Goal: Check status: Check status

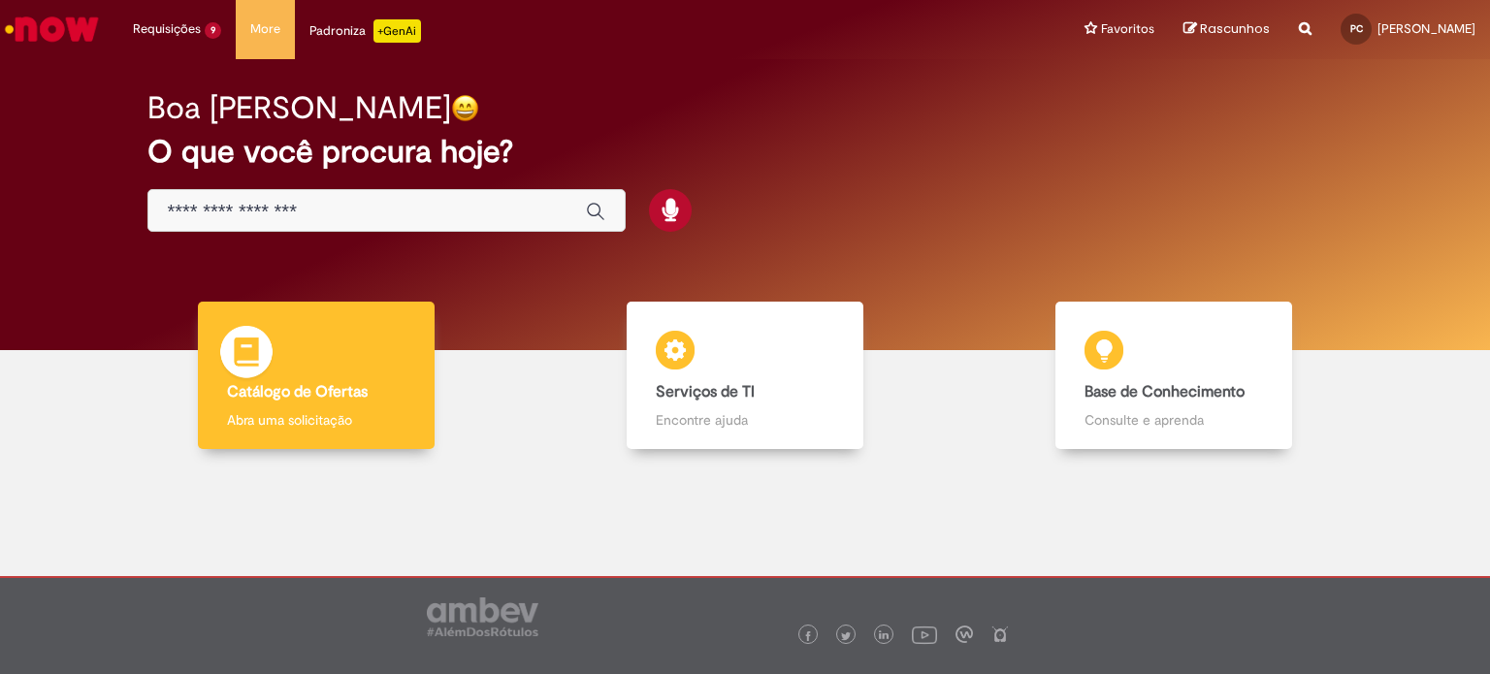
click at [314, 390] on b "Catálogo de Ofertas" at bounding box center [297, 391] width 141 height 19
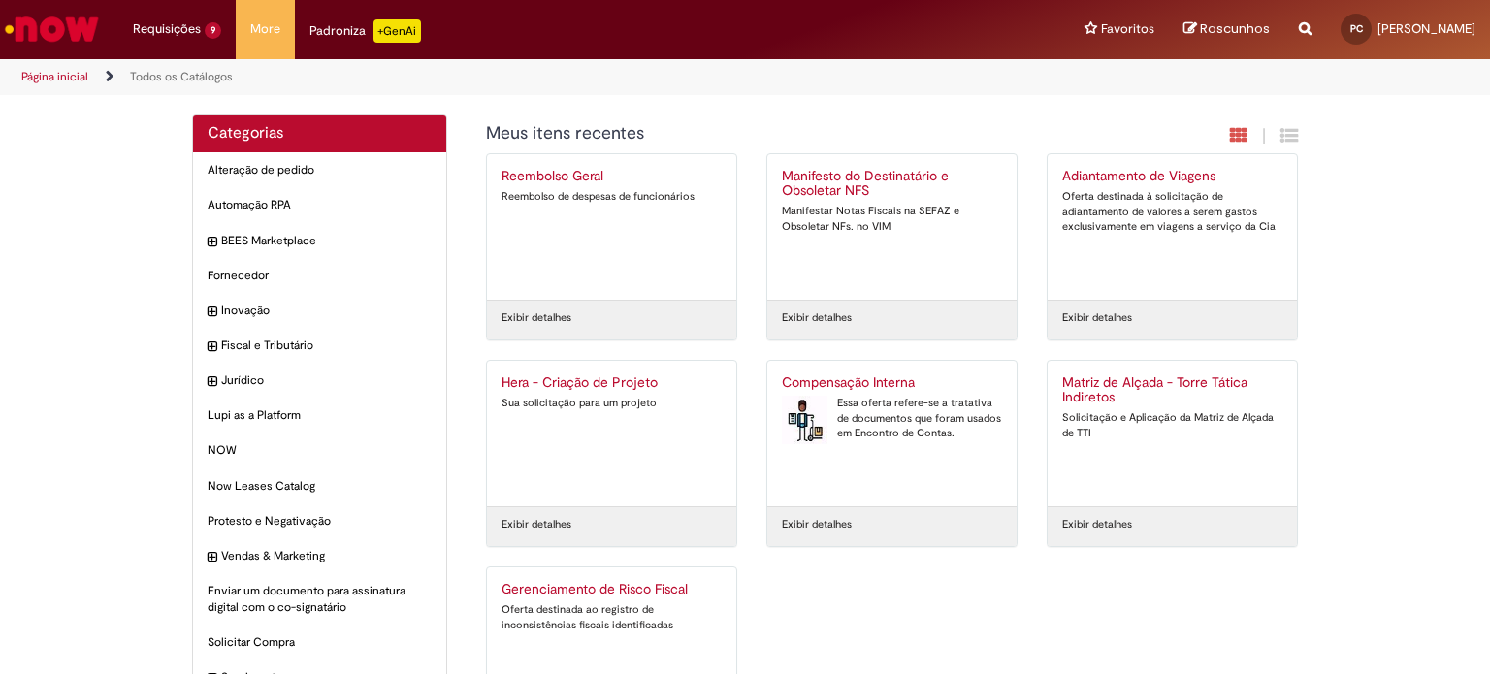
click at [879, 435] on div "Essa oferta refere-se a tratativa de documentos que foram usados em Encontro de…" at bounding box center [892, 419] width 220 height 46
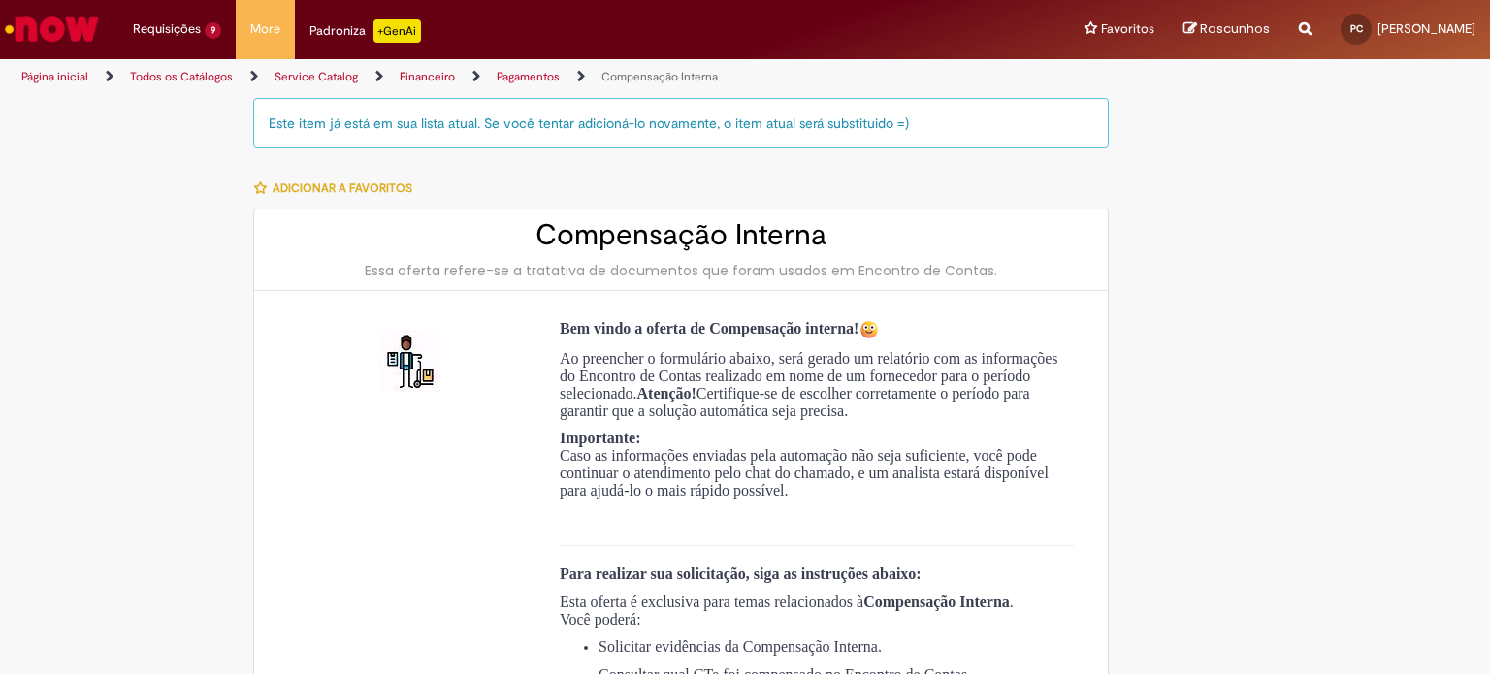
type input "**********"
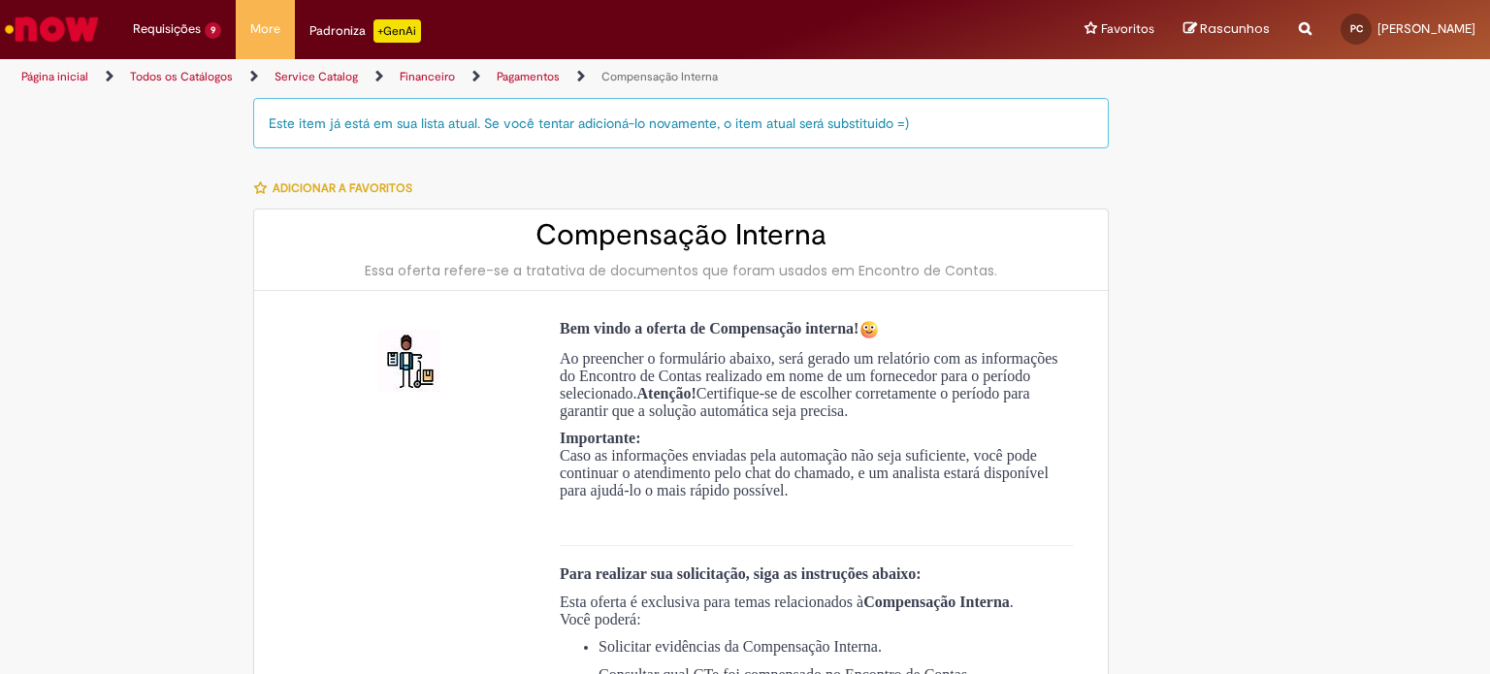
type input "**********"
click at [38, 21] on img "Ir para a Homepage" at bounding box center [52, 29] width 100 height 39
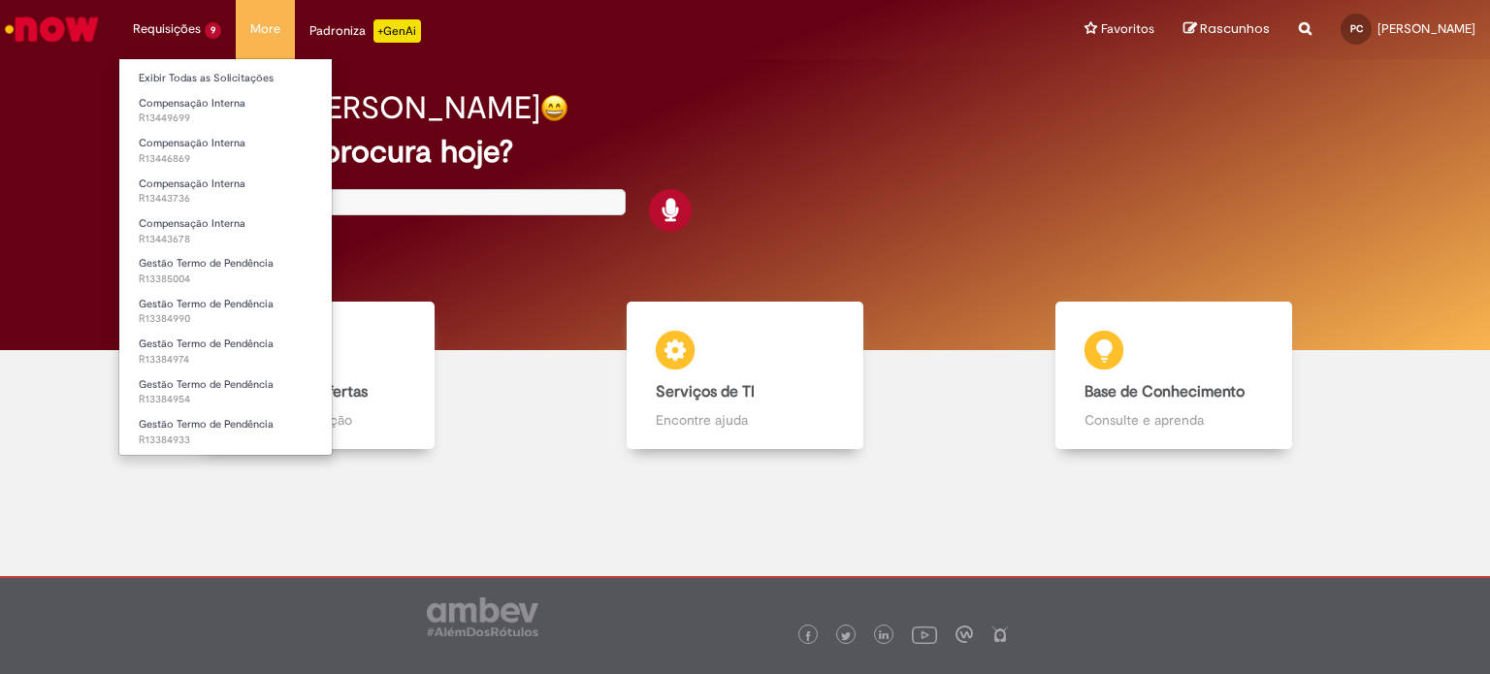
click at [198, 30] on li "Requisições 9 Exibir Todas as Solicitações Compensação Interna R13449699 Compen…" at bounding box center [176, 29] width 117 height 58
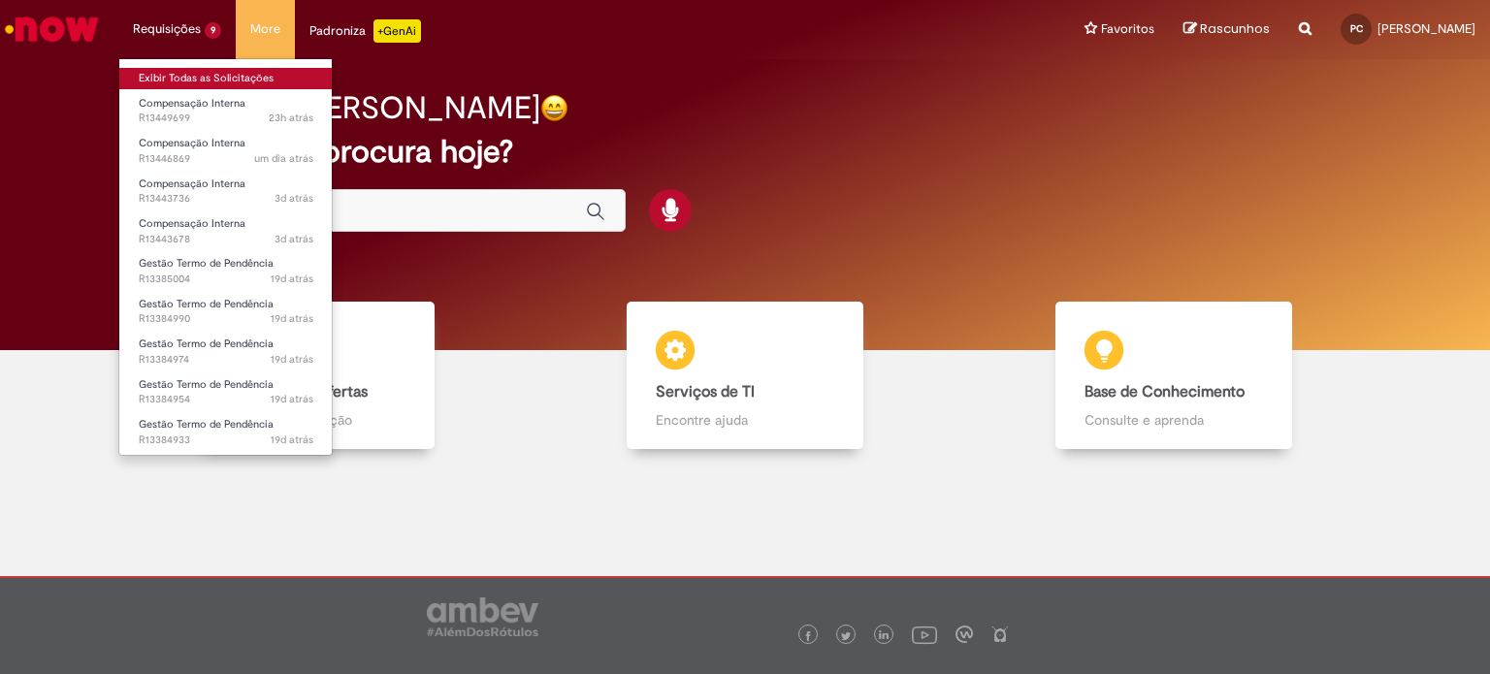
click at [201, 72] on link "Exibir Todas as Solicitações" at bounding box center [225, 78] width 213 height 21
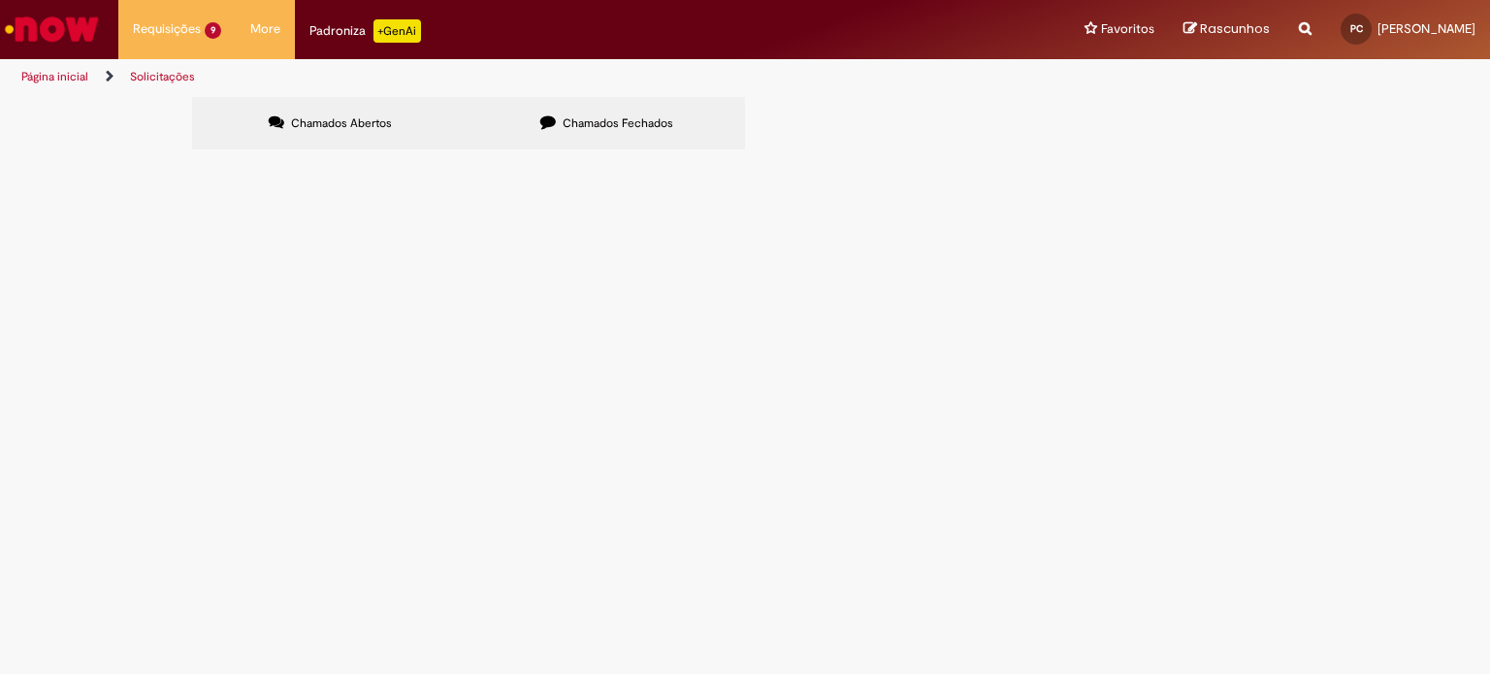
click at [672, 127] on label "Chamados Fechados" at bounding box center [607, 123] width 277 height 52
click at [0, 0] on span "Compensação Interna" at bounding box center [0, 0] width 0 height 0
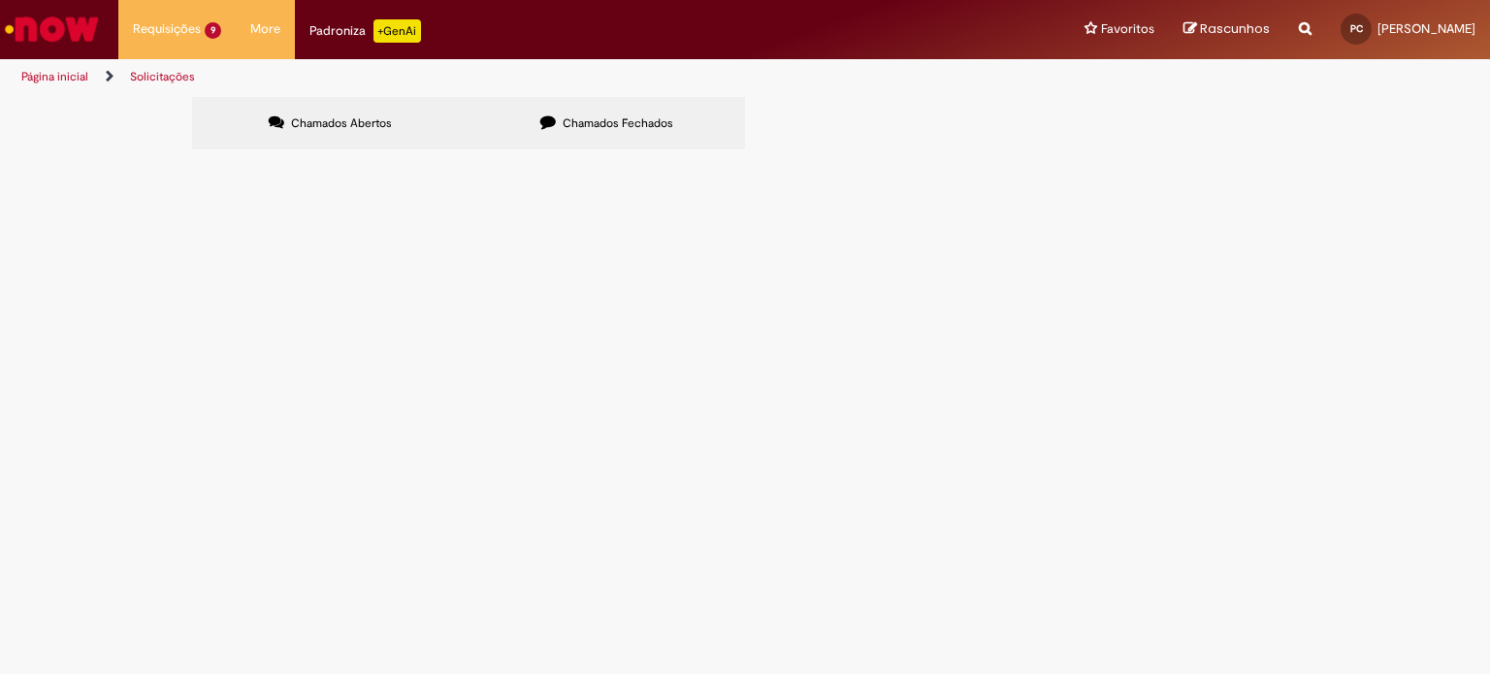
click at [1386, 155] on div "Chamados Abertos Chamados Fechados Itens solicitados Exportar como PDF Exportar…" at bounding box center [745, 126] width 1490 height 58
click at [644, 133] on label "Chamados Fechados" at bounding box center [607, 123] width 277 height 52
